Goal: Task Accomplishment & Management: Manage account settings

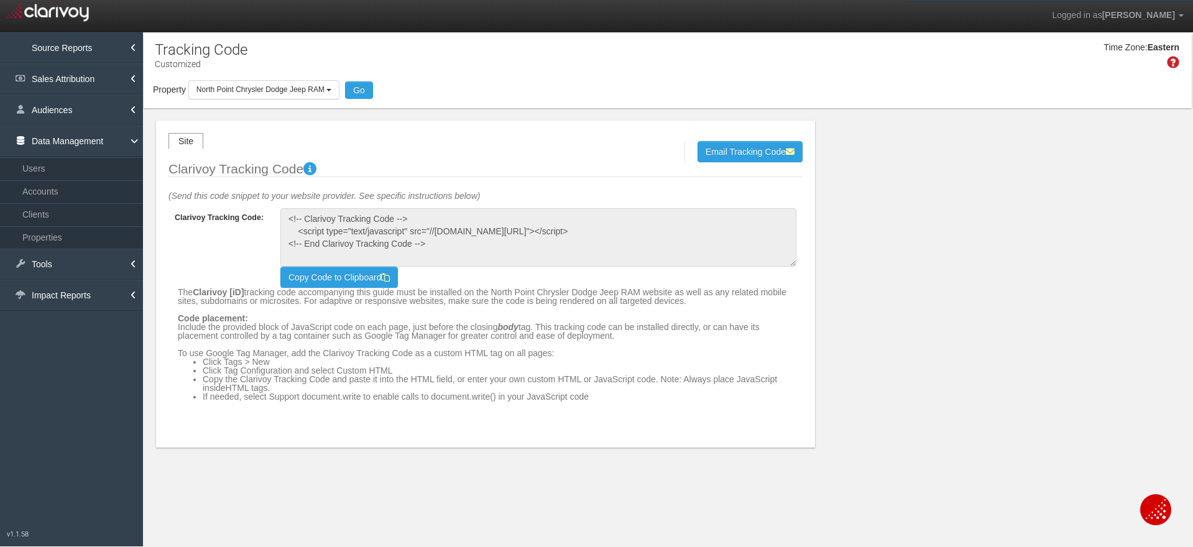
select select "object:12124"
click at [44, 229] on link "Properties" at bounding box center [71, 237] width 143 height 22
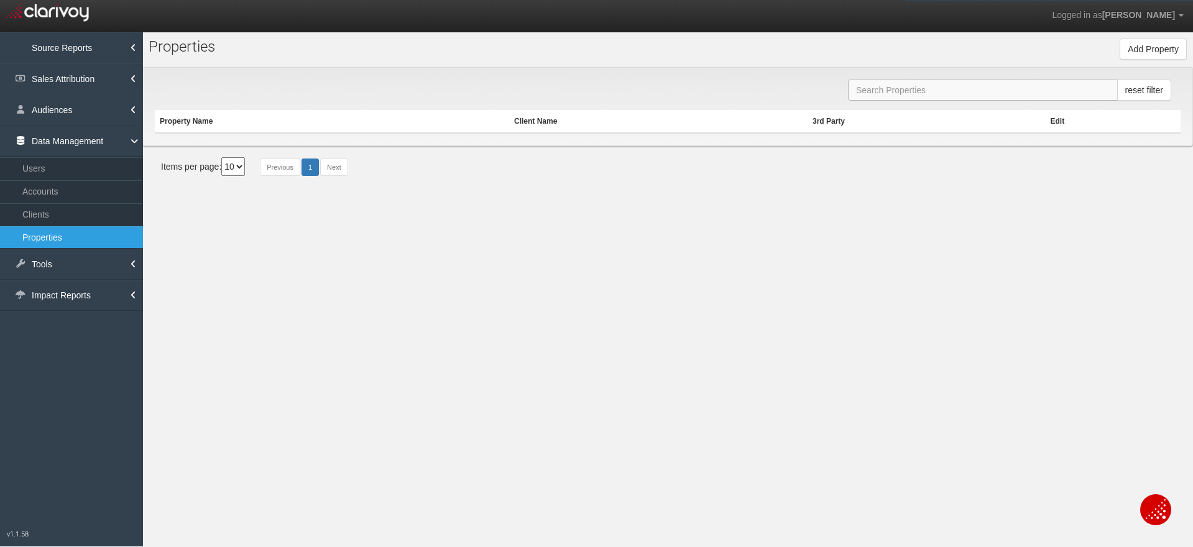
click at [875, 91] on input "text" at bounding box center [983, 90] width 270 height 21
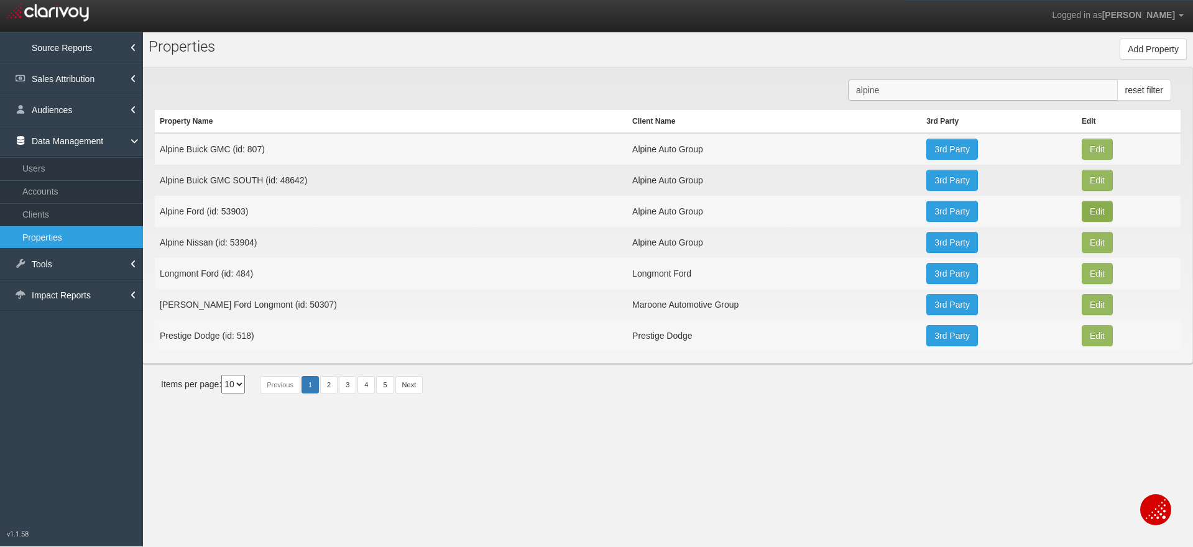
type input "alpine"
click at [1090, 160] on button "Edit" at bounding box center [1097, 149] width 31 height 21
type input "Alpine Ford"
type input "53903"
type input "430025a6dcd2c372e8ed57231955b86408e80b02"
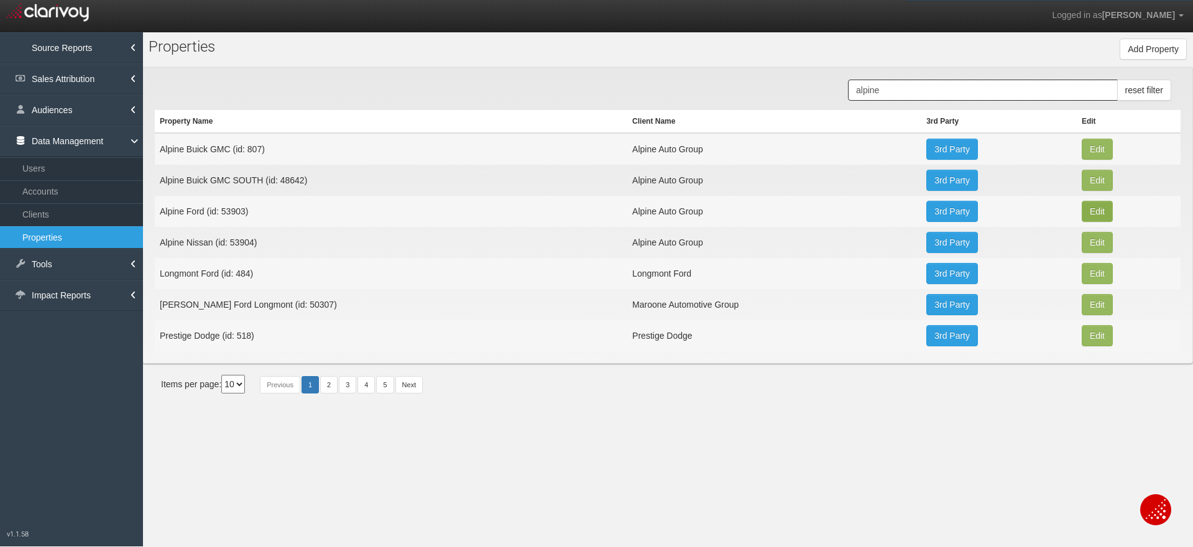
select select "5aaaa2b387d3221eddde5c78"
select select "string:USD"
type input "[STREET_ADDRESS]"
type input "Pueblo"
type input "CO"
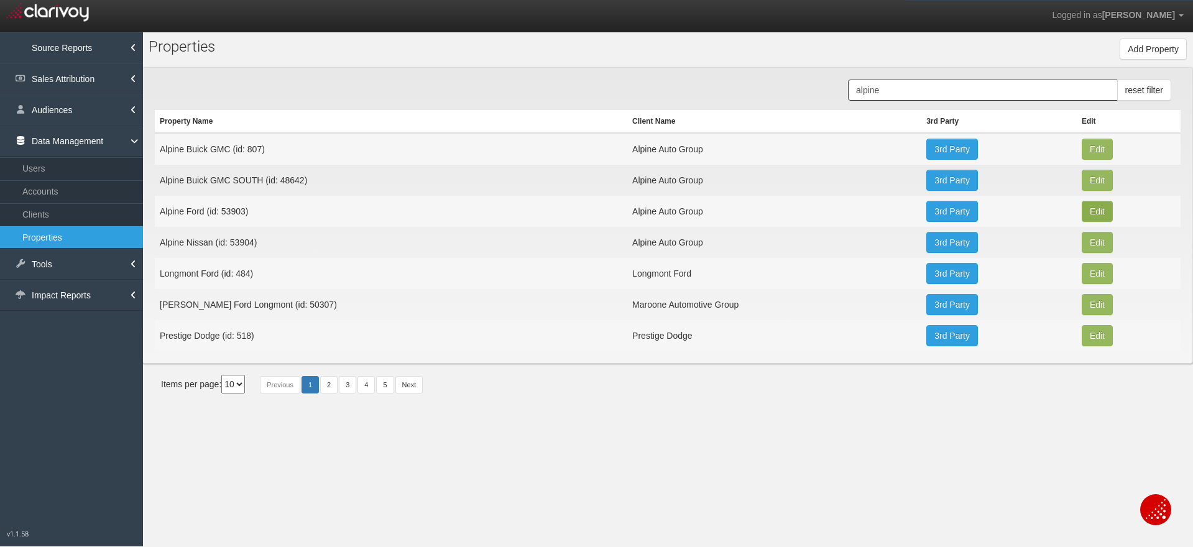
type input "81008"
type input "38.3101844"
type input "-104.6437572"
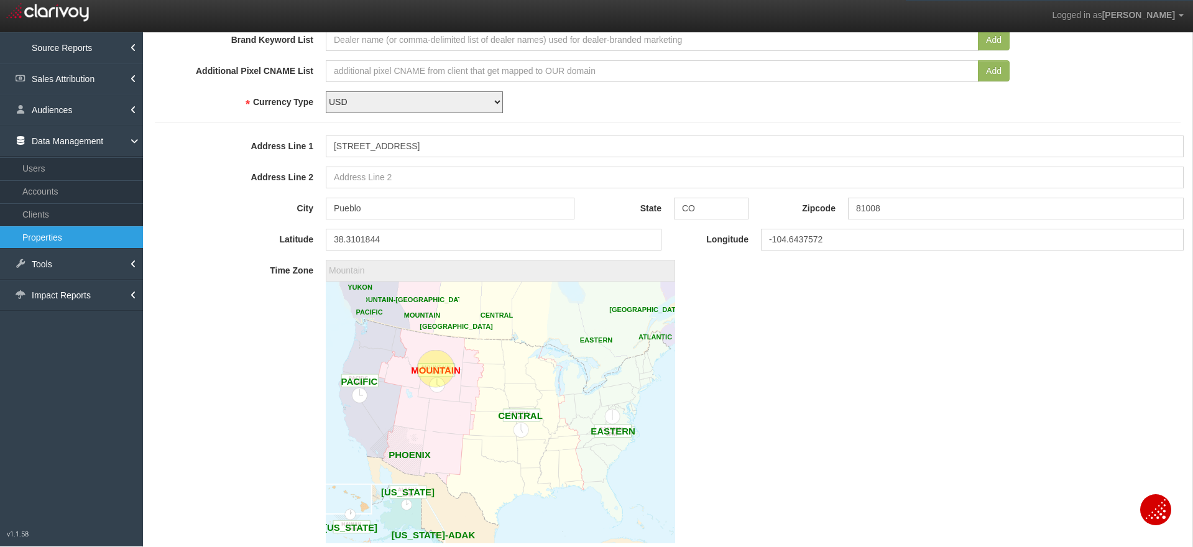
scroll to position [583, 0]
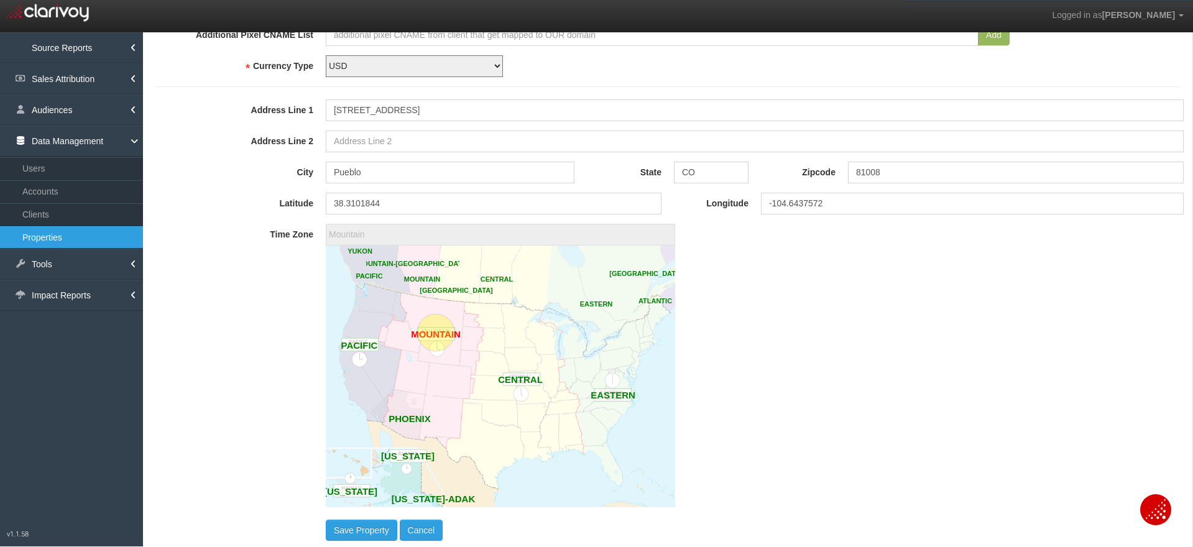
click at [1033, 279] on time-zone-map "UTC [US_STATE]-ADAK YUKON PACIFIC [GEOGRAPHIC_DATA]-[GEOGRAPHIC_DATA] [GEOGRAPH…" at bounding box center [755, 378] width 858 height 265
type input "America/[GEOGRAPHIC_DATA]"
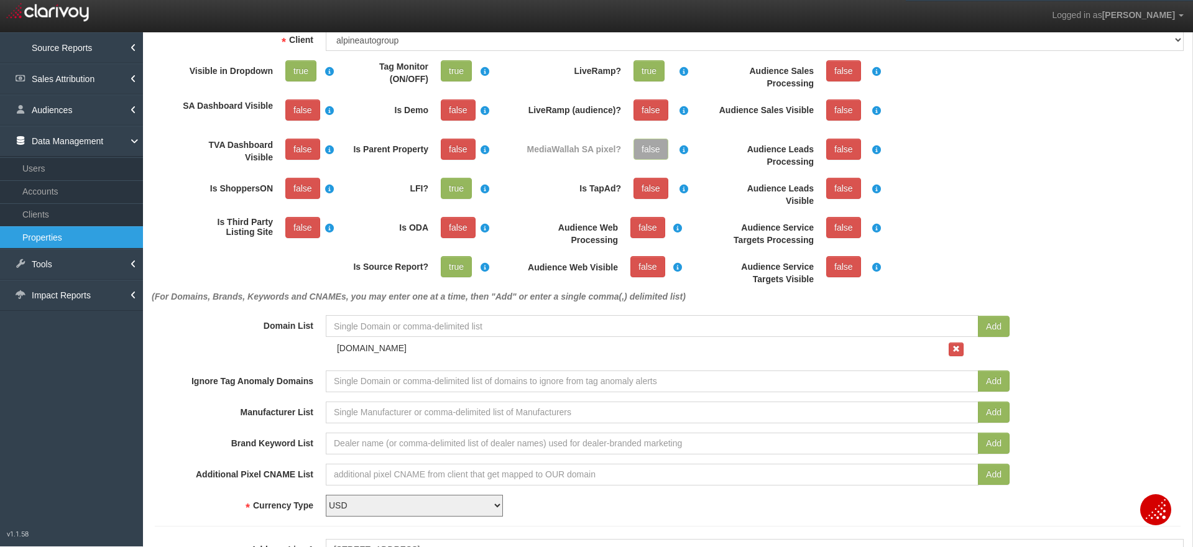
scroll to position [1, 0]
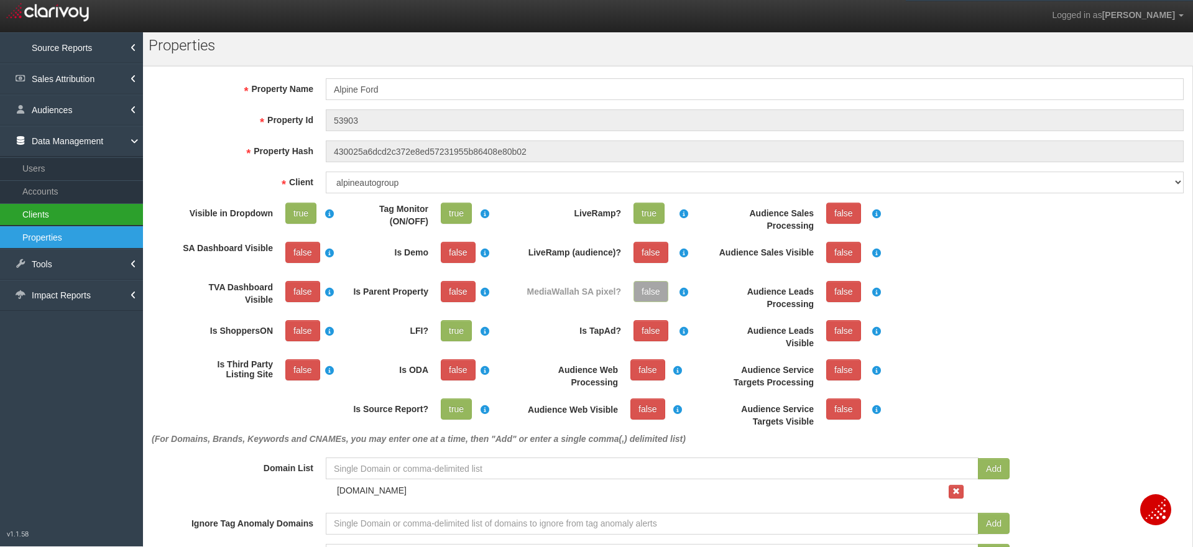
click at [37, 206] on link "Clients" at bounding box center [71, 214] width 143 height 22
